Goal: Information Seeking & Learning: Compare options

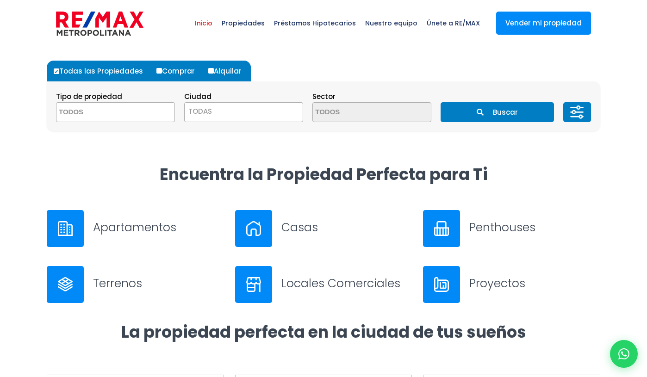
select select
click at [102, 235] on h3 "Apartamentos" at bounding box center [158, 227] width 131 height 16
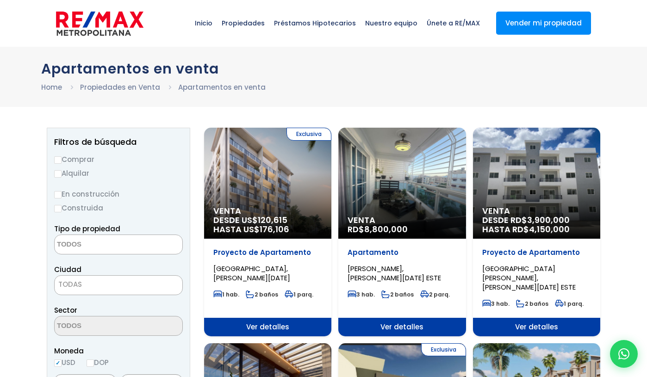
select select
click at [0, 0] on span at bounding box center [0, 0] width 0 height 0
click at [0, 0] on li "APARTAMENTO" at bounding box center [0, 0] width 0 height 0
select select "apartment"
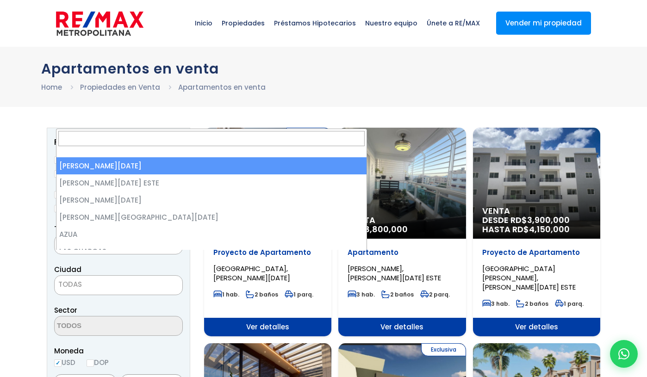
click at [0, 0] on span "TODAS" at bounding box center [0, 0] width 0 height 0
select select "1"
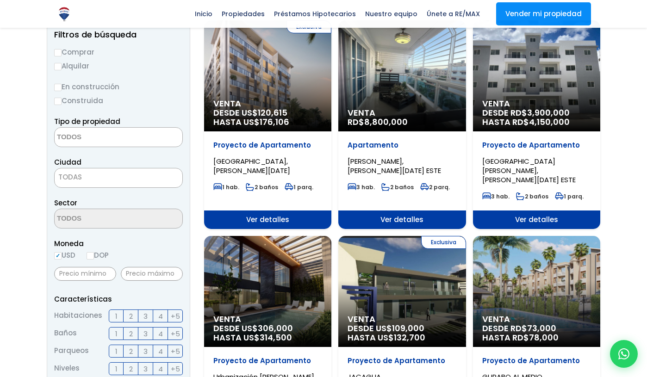
scroll to position [201, 0]
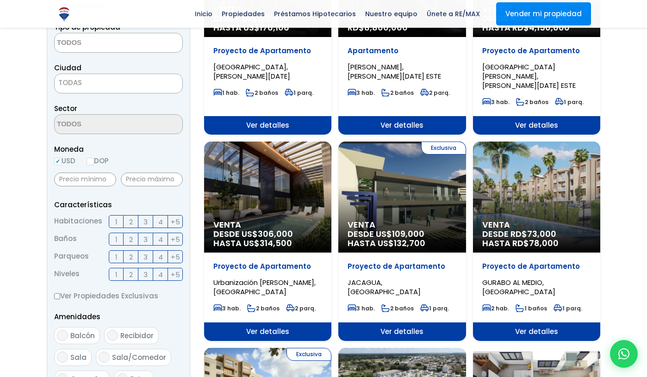
click at [52, 231] on aside "Filtros de búsqueda Comprar Alquilar En construcción Construida Tipo de propied…" at bounding box center [118, 241] width 143 height 630
radio input "true"
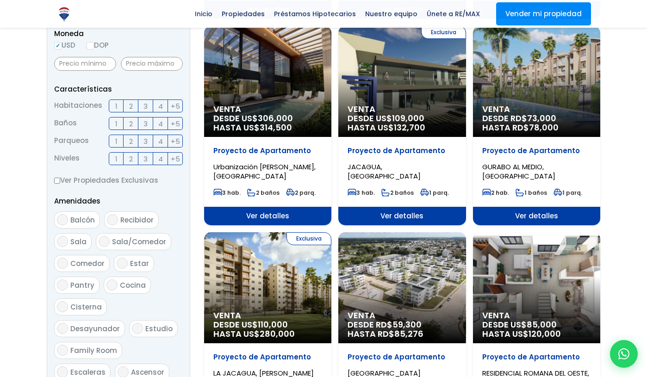
scroll to position [337, 0]
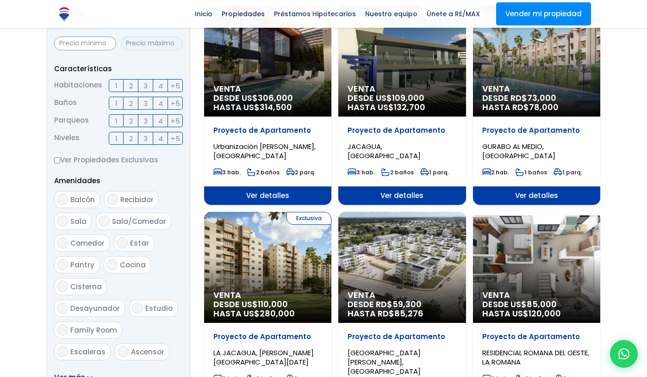
click at [148, 50] on input "text" at bounding box center [152, 44] width 62 height 14
type input "1"
drag, startPoint x: 157, startPoint y: 340, endPoint x: 152, endPoint y: 341, distance: 5.6
click at [152, 50] on input "0" at bounding box center [152, 44] width 62 height 14
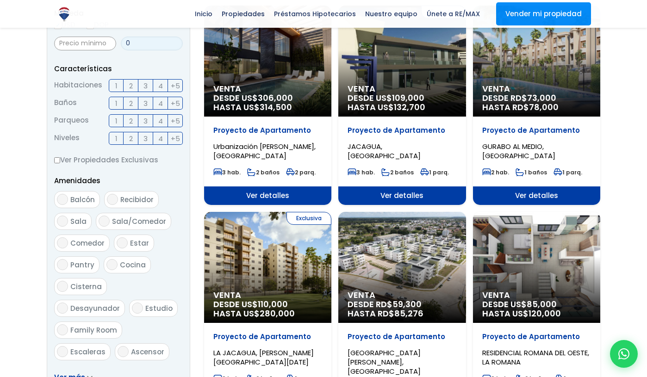
click at [166, 50] on input "0" at bounding box center [152, 44] width 62 height 14
type input "1"
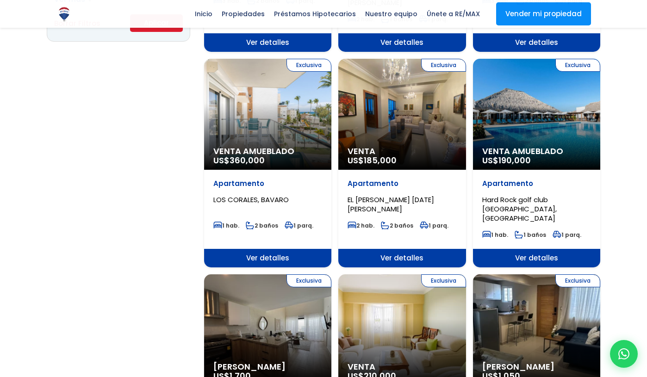
scroll to position [433, 0]
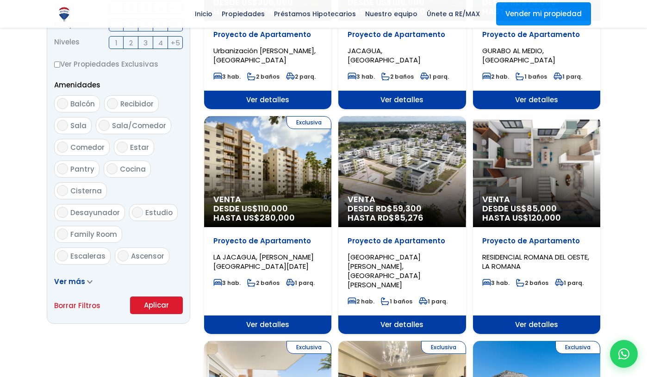
drag, startPoint x: 163, startPoint y: 246, endPoint x: 143, endPoint y: 248, distance: 20.0
type input "0"
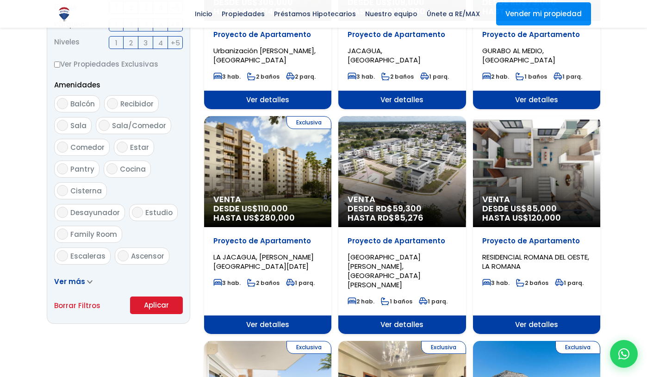
scroll to position [453, 0]
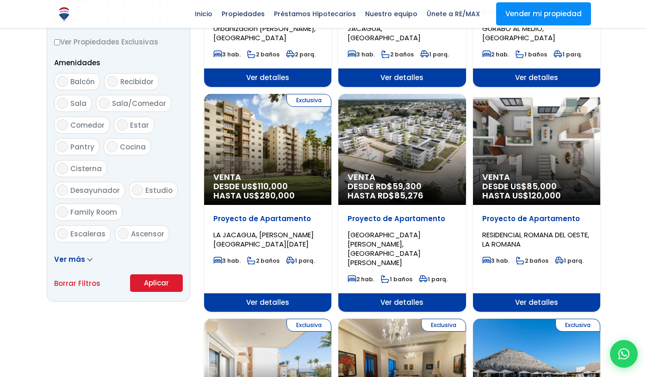
click at [0, 0] on input "3" at bounding box center [0, 0] width 0 height 0
checkbox input "true"
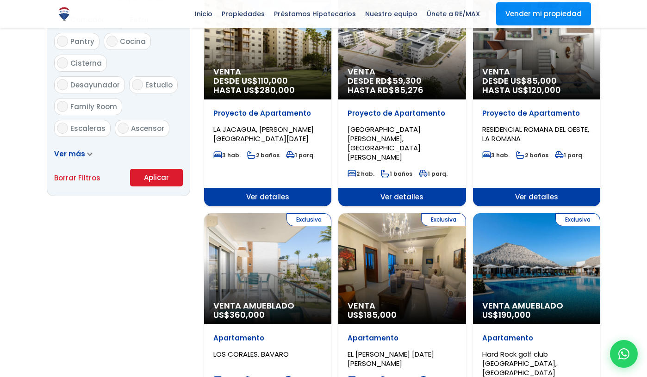
click at [0, 0] on input "2" at bounding box center [0, 0] width 0 height 0
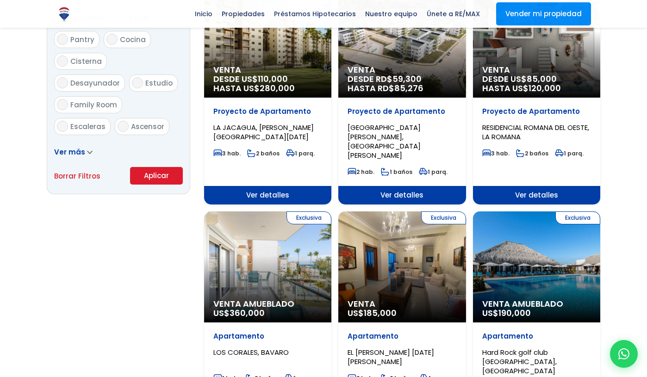
scroll to position [569, 0]
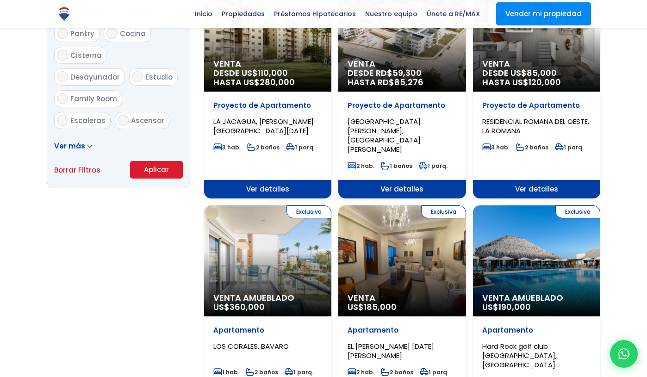
click at [0, 0] on input "2" at bounding box center [0, 0] width 0 height 0
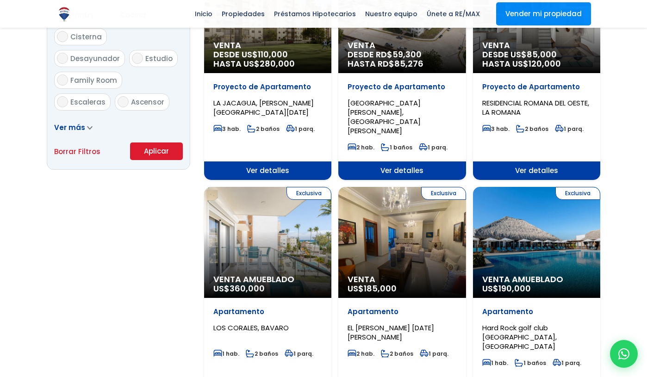
click at [0, 0] on input "2" at bounding box center [0, 0] width 0 height 0
checkbox input "true"
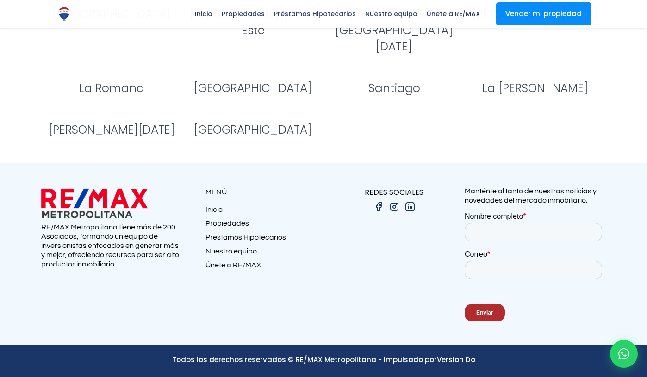
scroll to position [1916, 0]
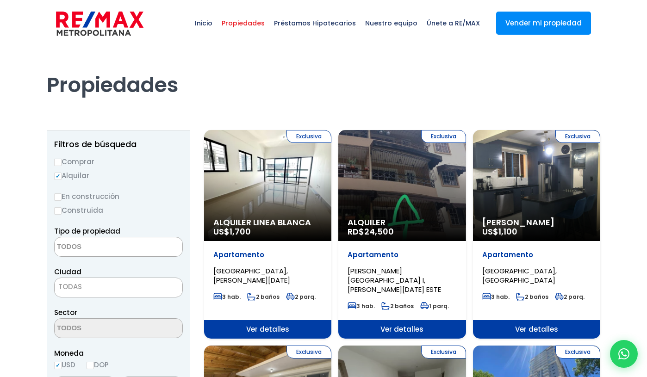
select select
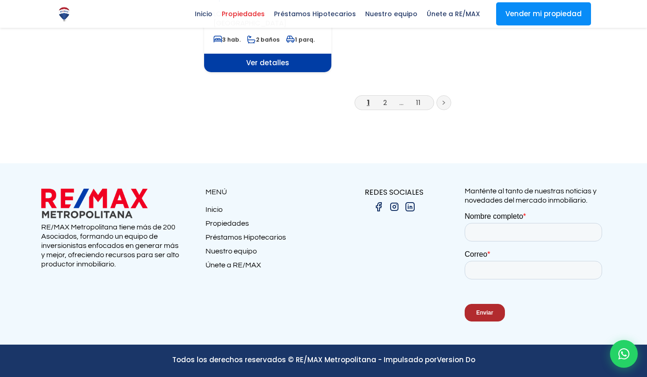
scroll to position [3098, 0]
click at [383, 107] on link "2" at bounding box center [385, 103] width 4 height 10
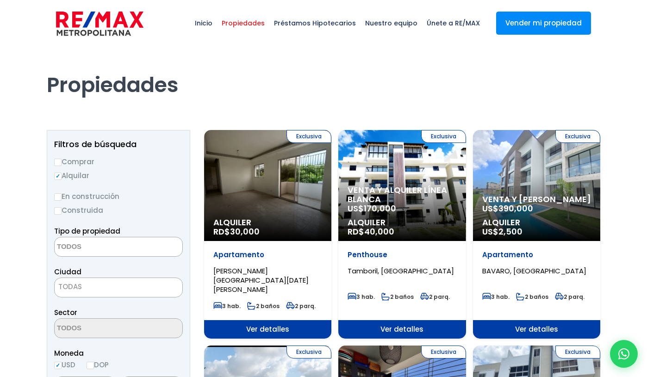
select select
click at [0, 0] on section "Tipo de propiedad APARTAMENTO CASA LOCAL COMERCIAL NAVE INDUSTRIAL FINCA TERREN…" at bounding box center [0, 0] width 0 height 0
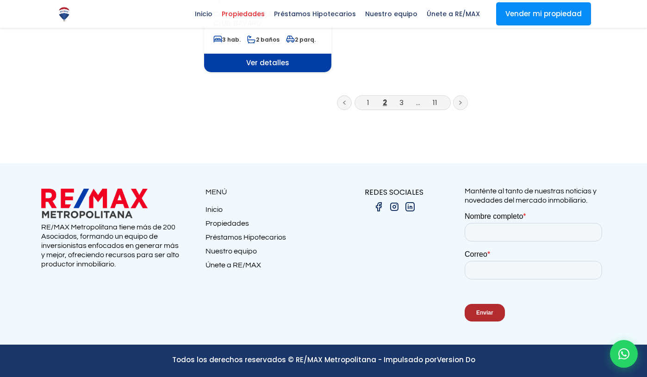
scroll to position [3087, 0]
click at [399, 107] on link "3" at bounding box center [401, 103] width 4 height 10
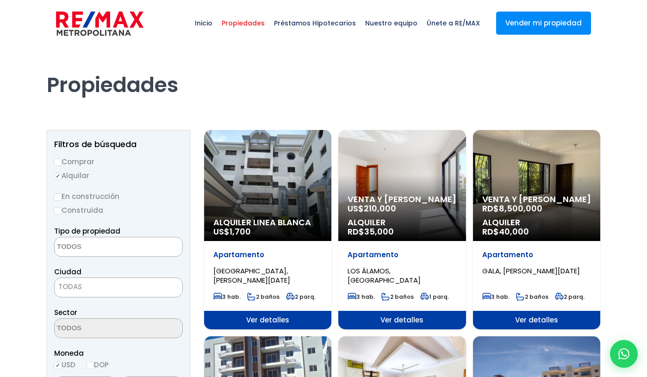
select select
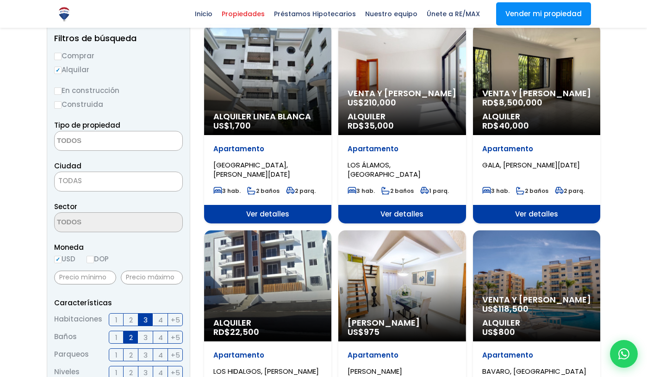
scroll to position [261, 0]
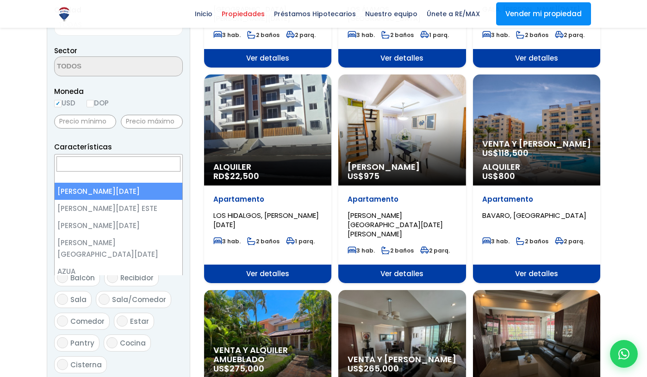
click at [97, 31] on span "TODAS" at bounding box center [119, 25] width 128 height 13
select select "1"
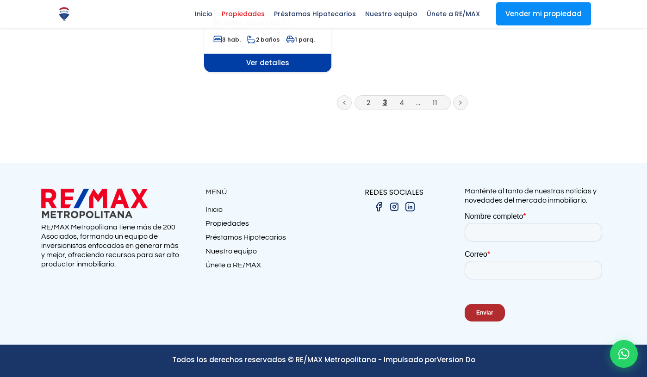
scroll to position [1885, 0]
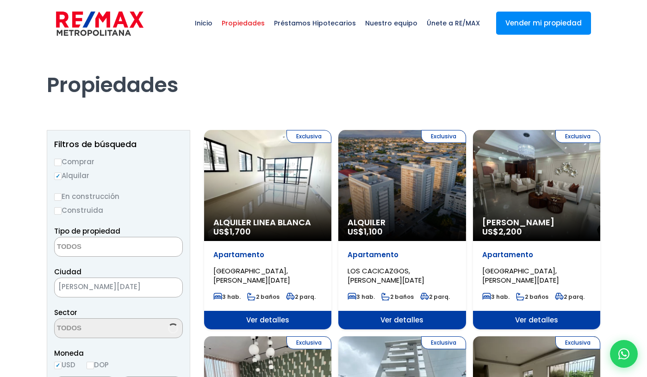
select select
select select "1"
select select
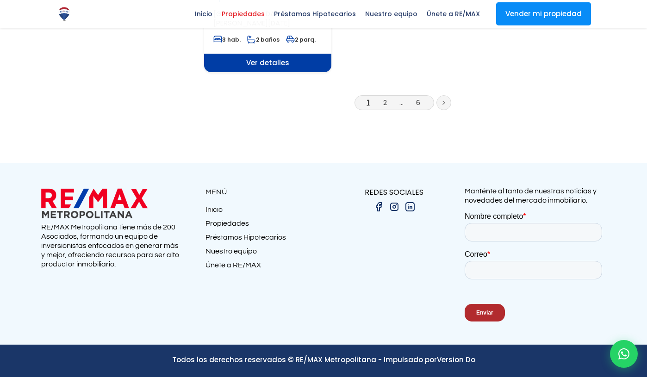
scroll to position [3194, 0]
click at [378, 108] on li "2" at bounding box center [385, 103] width 15 height 12
click at [383, 107] on link "2" at bounding box center [385, 103] width 4 height 10
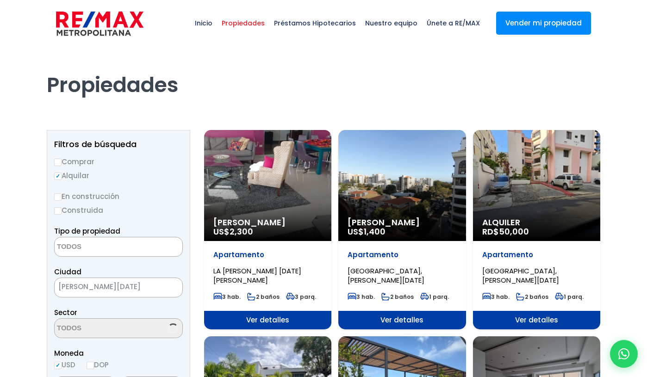
select select
select select "1"
select select
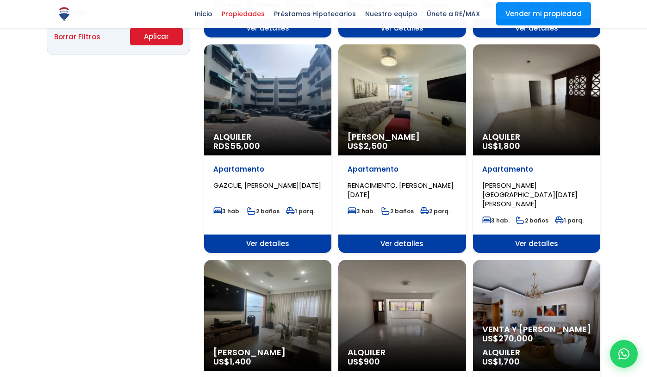
scroll to position [587, 0]
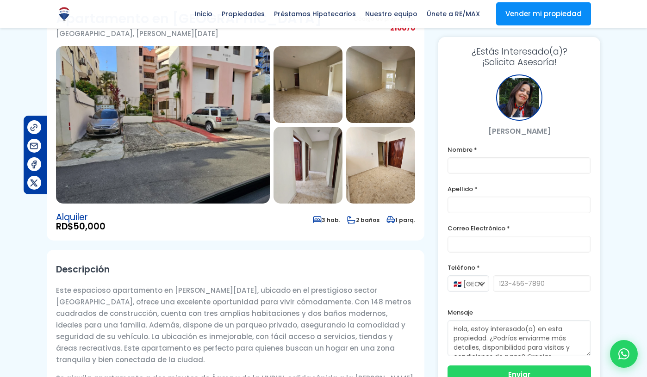
scroll to position [36, 0]
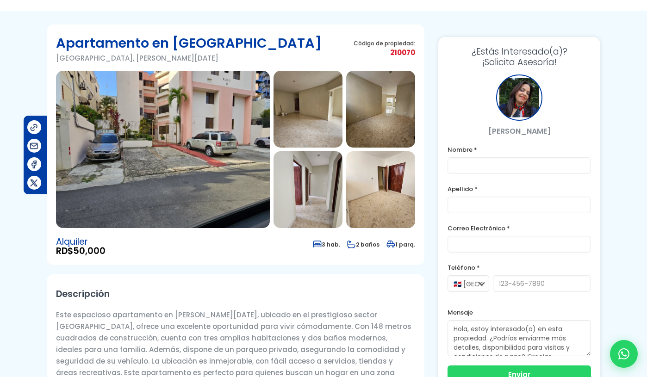
click at [105, 237] on div "Alquiler RD$ 50,000" at bounding box center [81, 246] width 50 height 19
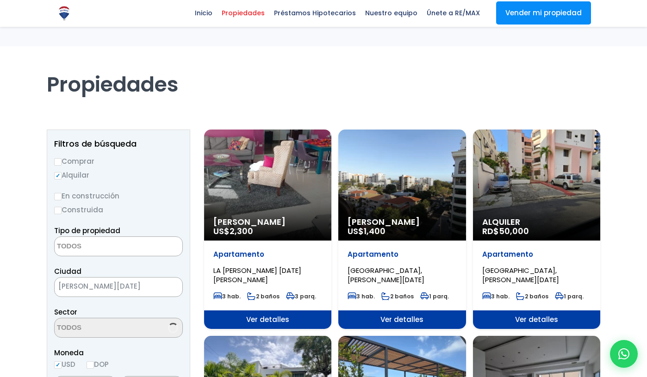
select select
select select "1"
select select
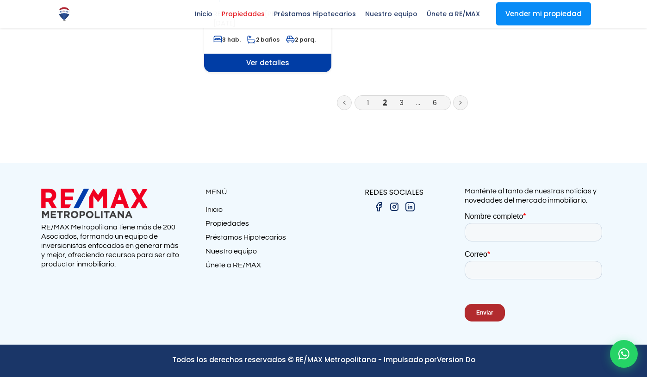
scroll to position [1353, 0]
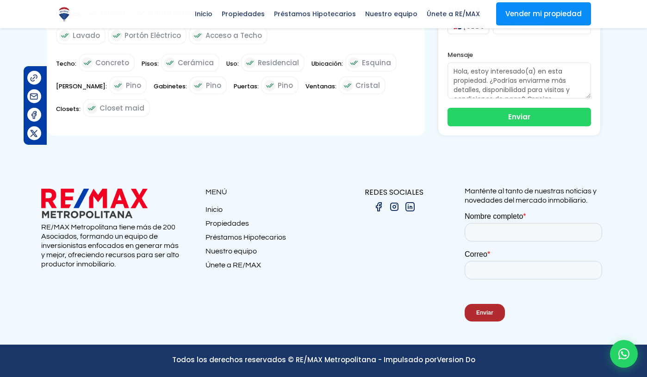
scroll to position [2853, 0]
drag, startPoint x: 266, startPoint y: 303, endPoint x: 265, endPoint y: 297, distance: 6.0
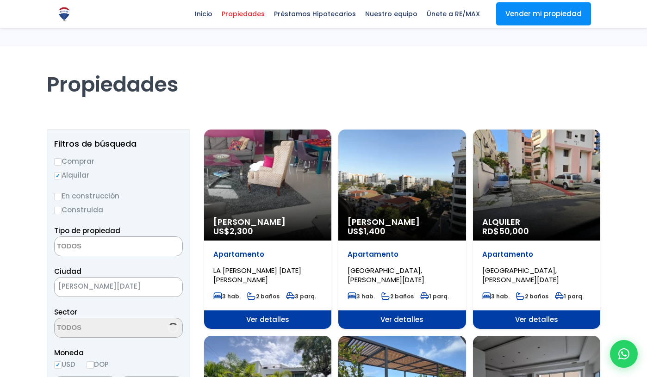
select select
select select "1"
select select
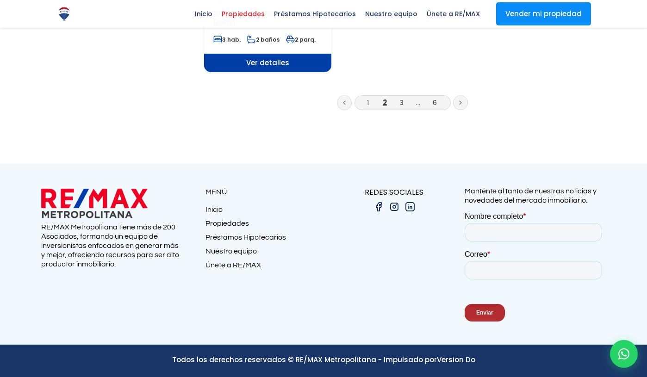
scroll to position [2046, 0]
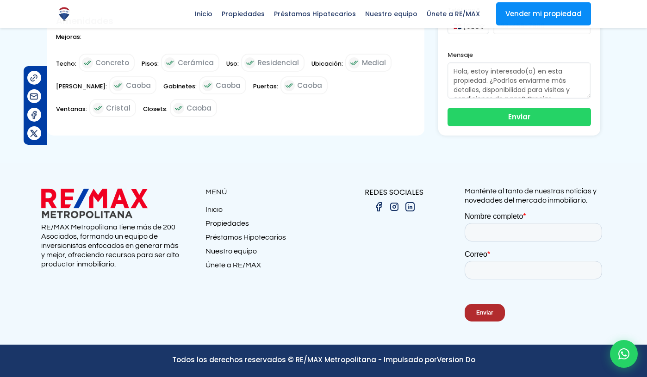
scroll to position [3623, 0]
click at [136, 117] on div "Cristal" at bounding box center [112, 108] width 47 height 18
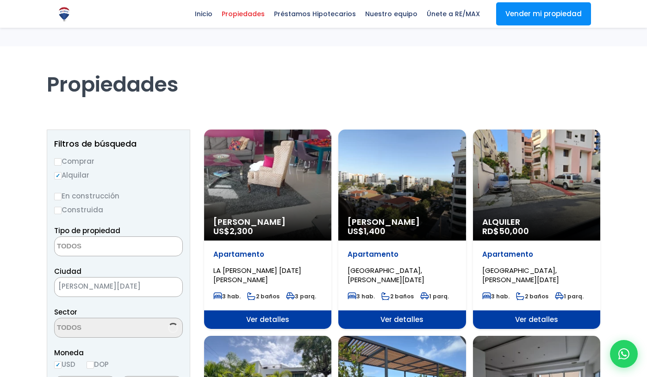
select select
select select "1"
select select
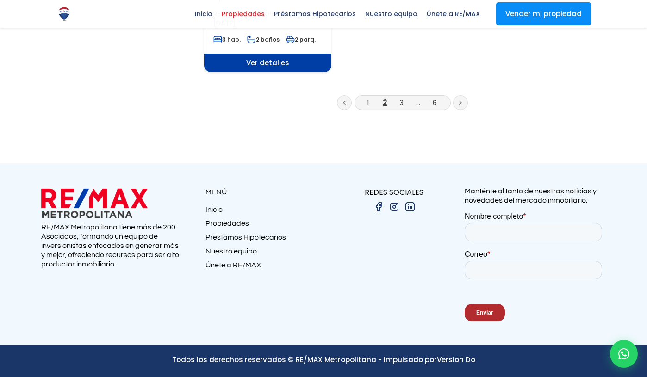
click at [394, 108] on li "3" at bounding box center [401, 103] width 15 height 12
click at [399, 107] on link "3" at bounding box center [401, 103] width 4 height 10
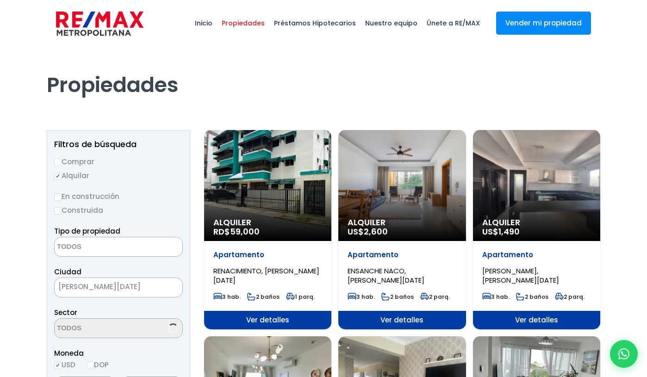
select select
select select "1"
select select
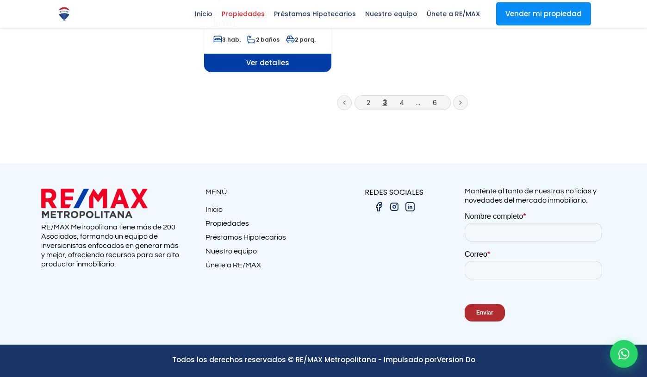
scroll to position [1459, 0]
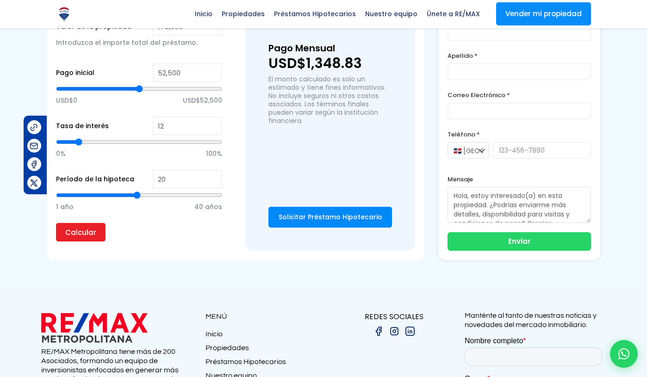
scroll to position [937, 0]
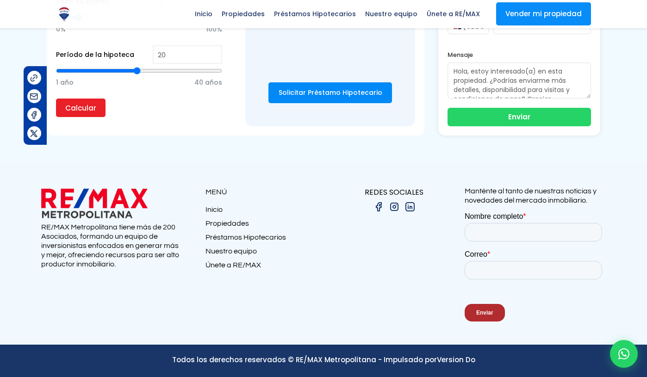
drag, startPoint x: 250, startPoint y: 59, endPoint x: 262, endPoint y: 58, distance: 11.6
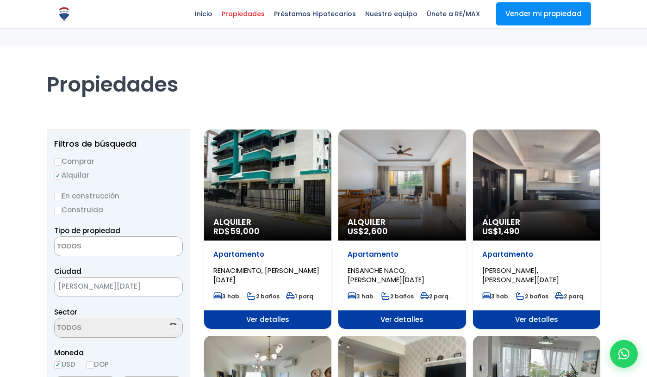
select select
select select "1"
select select
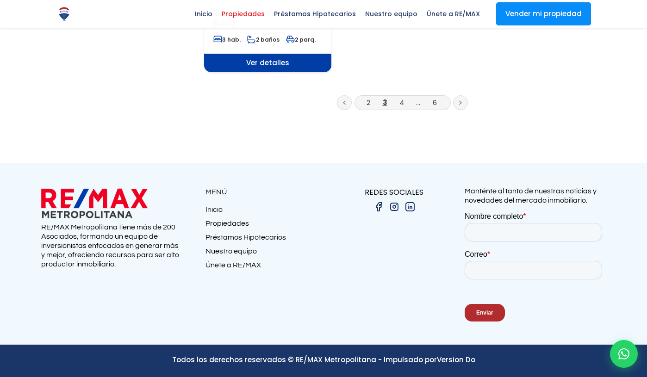
scroll to position [3119, 0]
click at [399, 107] on link "4" at bounding box center [401, 103] width 5 height 10
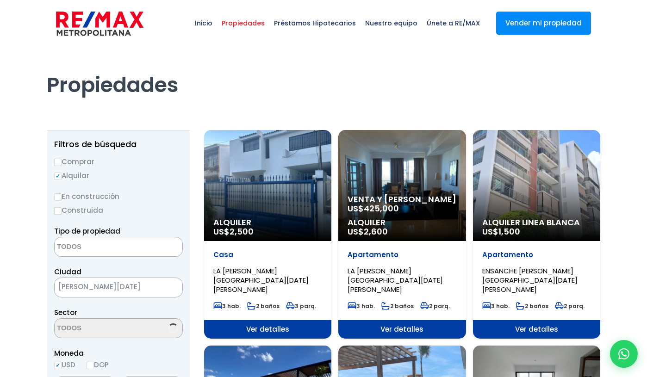
select select
select select "1"
select select
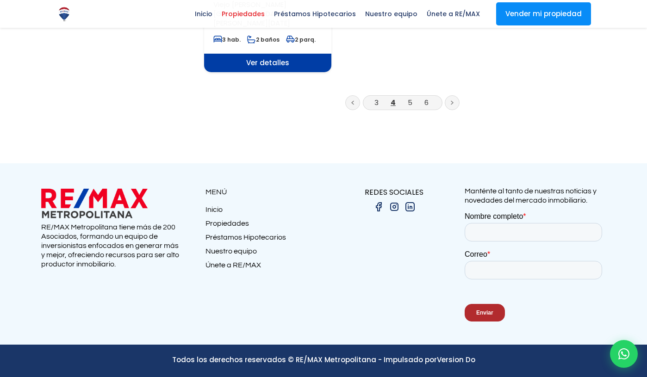
scroll to position [3121, 0]
click at [408, 107] on link "5" at bounding box center [410, 103] width 5 height 10
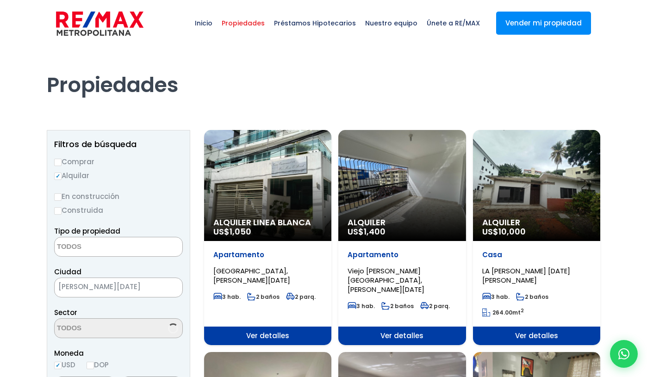
select select
select select "1"
select select
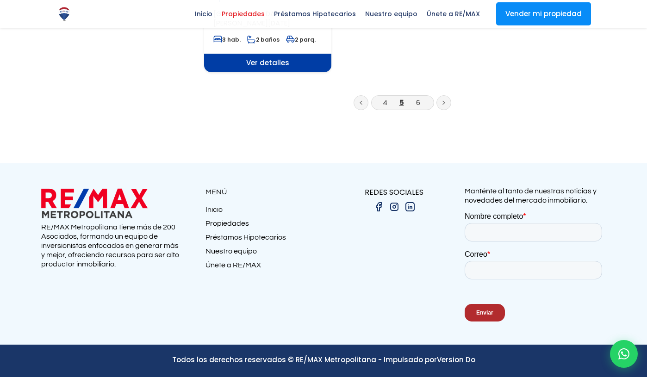
scroll to position [3094, 0]
click at [416, 107] on link "6" at bounding box center [418, 103] width 4 height 10
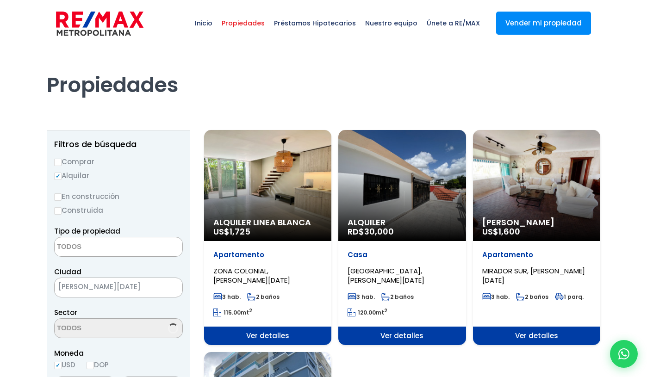
select select
select select "1"
select select
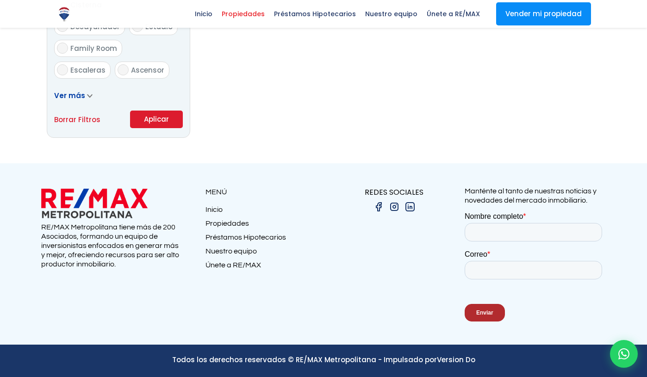
scroll to position [698, 0]
click at [0, 0] on input "2" at bounding box center [0, 0] width 0 height 0
checkbox input "true"
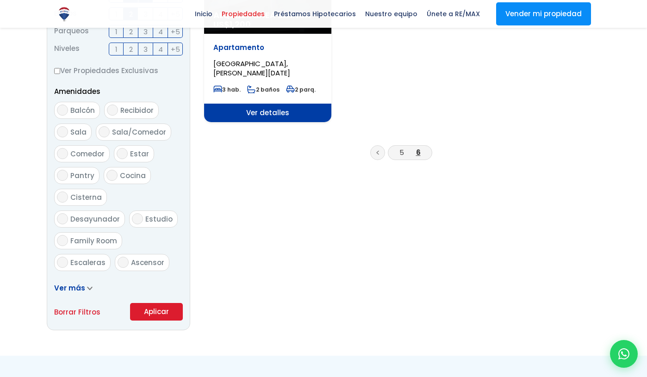
scroll to position [412, 0]
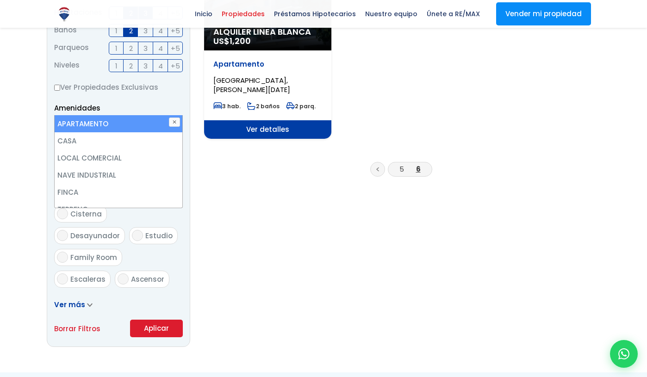
click at [538, 105] on div "Filtros de búsqueda Comprar Alquilar En construcción Construida Tipo de propied…" at bounding box center [323, 32] width 553 height 630
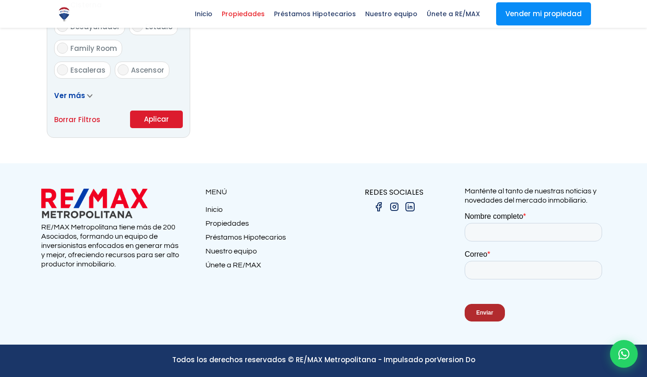
scroll to position [758, 0]
drag, startPoint x: 56, startPoint y: 311, endPoint x: 61, endPoint y: 306, distance: 7.2
checkbox input "true"
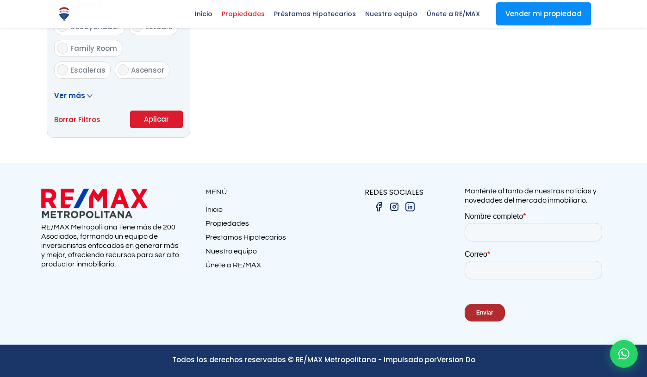
click at [130, 128] on button "Aplicar" at bounding box center [156, 120] width 53 height 18
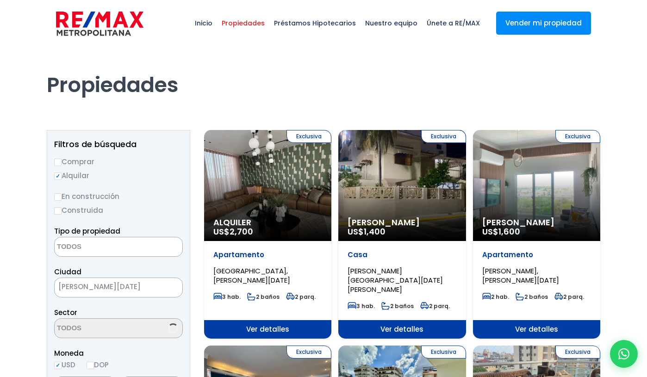
select select
select select "1"
select select
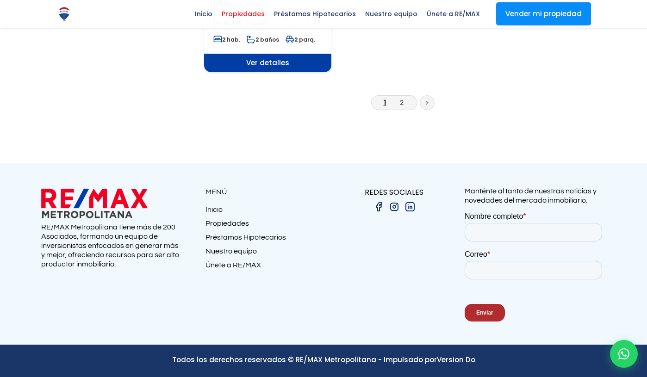
scroll to position [1479, 0]
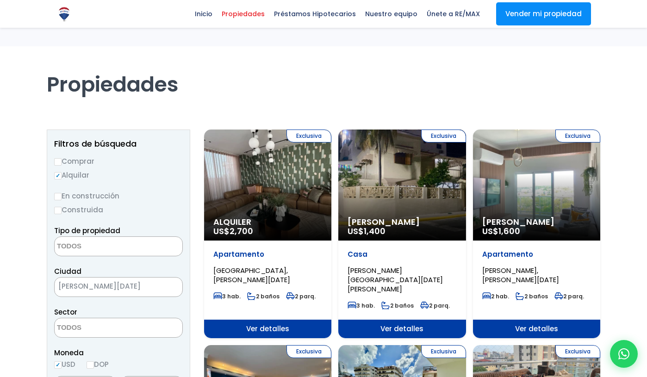
select select
select select "1"
select select
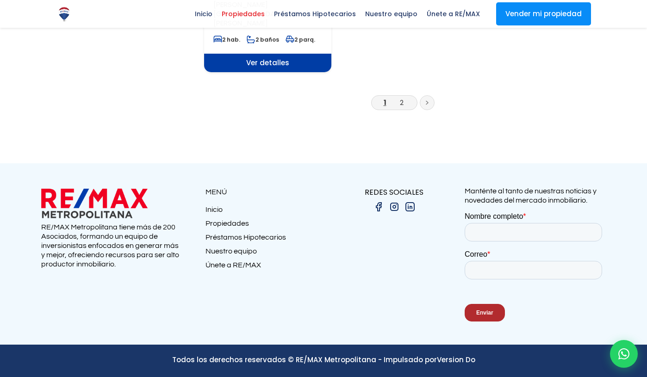
scroll to position [3094, 0]
click at [394, 108] on li "2" at bounding box center [401, 103] width 15 height 12
click at [400, 107] on link "2" at bounding box center [402, 103] width 4 height 10
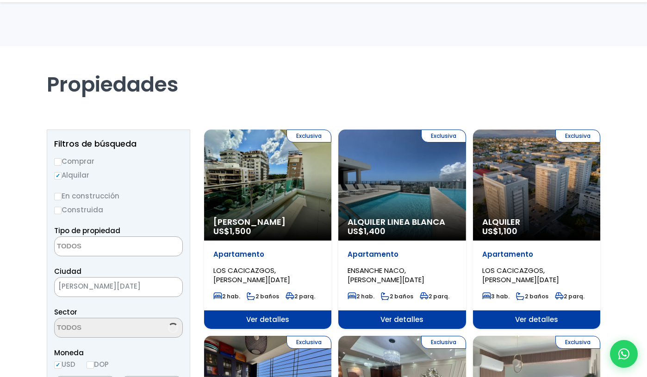
select select
select select "1"
select select
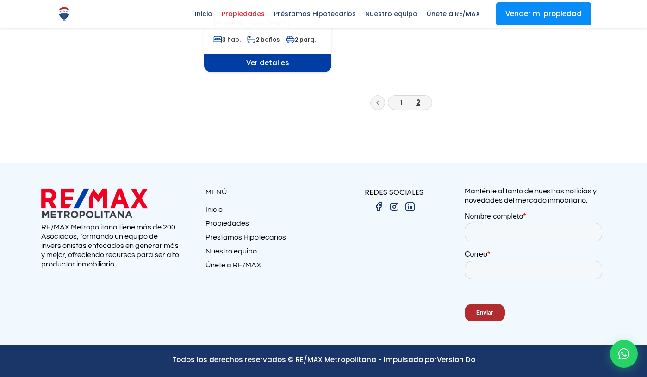
scroll to position [1947, 0]
click at [349, 115] on ul "1 2" at bounding box center [402, 104] width 396 height 19
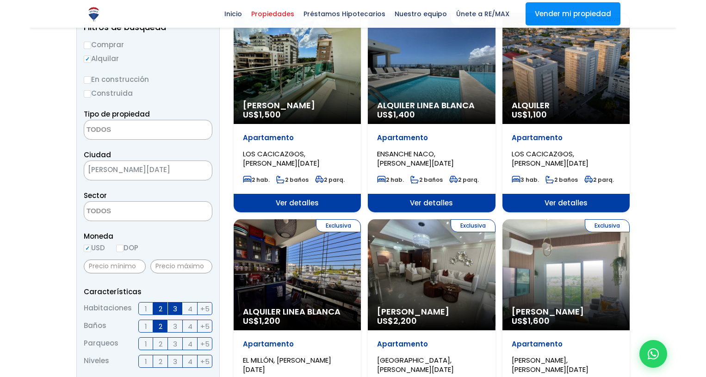
scroll to position [0, 0]
